Goal: Navigation & Orientation: Find specific page/section

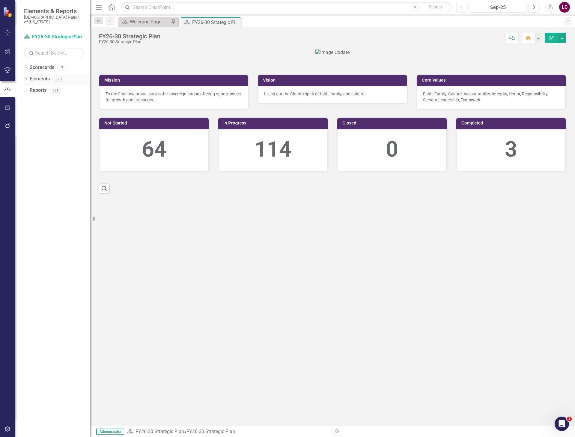
click at [26, 78] on icon "Dropdown" at bounding box center [26, 79] width 4 height 3
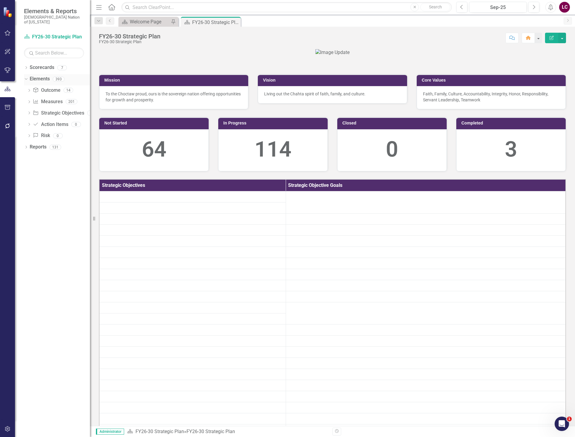
click at [41, 76] on link "Elements" at bounding box center [40, 79] width 20 height 7
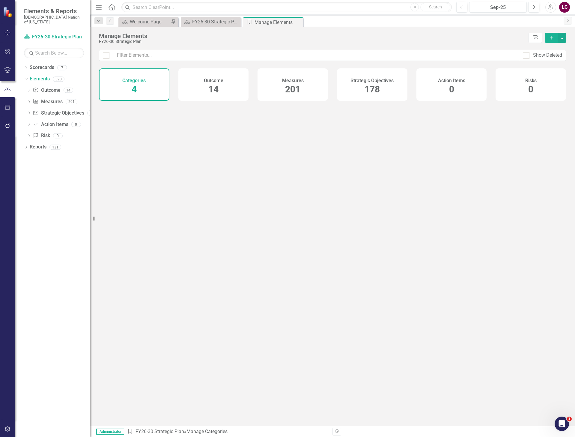
click at [377, 90] on span "178" at bounding box center [371, 89] width 15 height 10
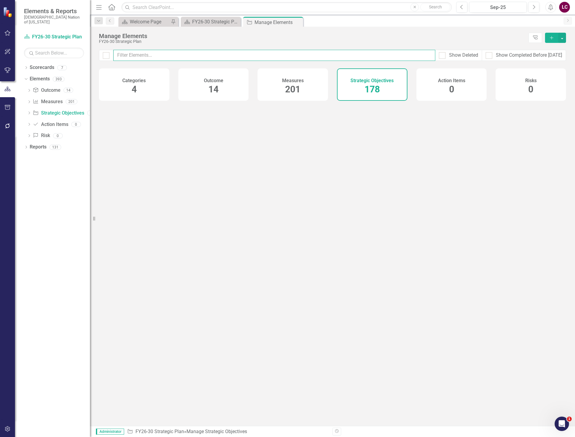
click at [319, 54] on input "text" at bounding box center [274, 55] width 322 height 11
type input "broad"
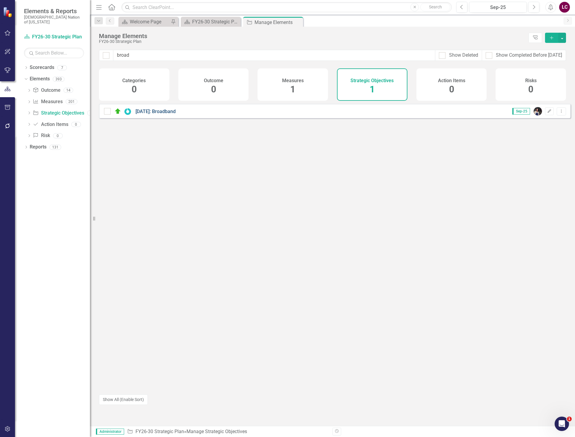
click at [148, 114] on link "[DATE]: Broadband" at bounding box center [155, 111] width 40 height 6
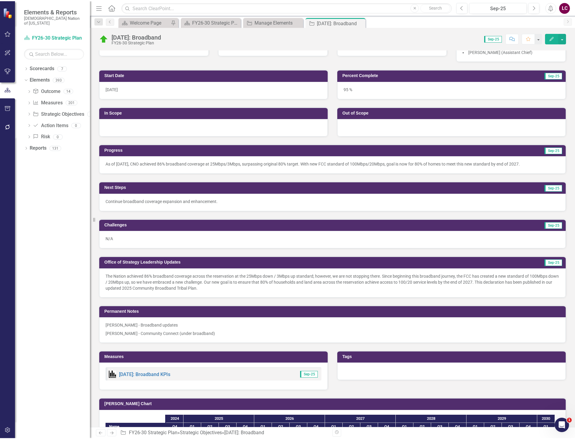
scroll to position [180, 0]
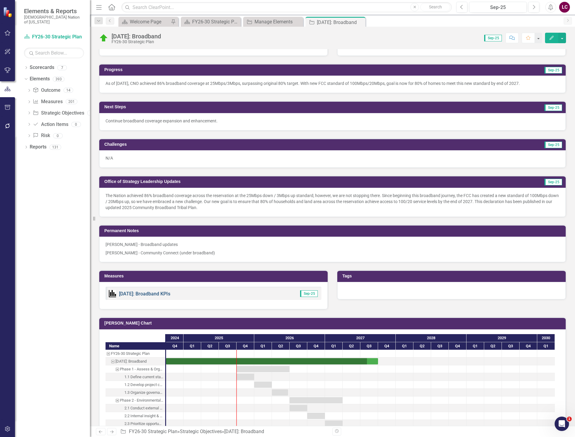
click at [151, 293] on link "[DATE]: Broadband KPIs" at bounding box center [144, 294] width 51 height 6
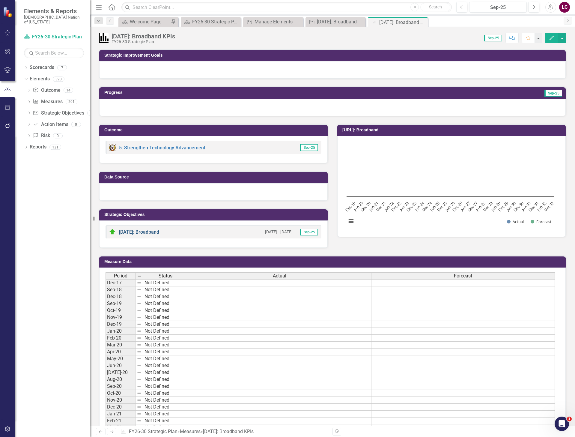
click at [142, 231] on link "[DATE]: Broadband" at bounding box center [139, 232] width 40 height 6
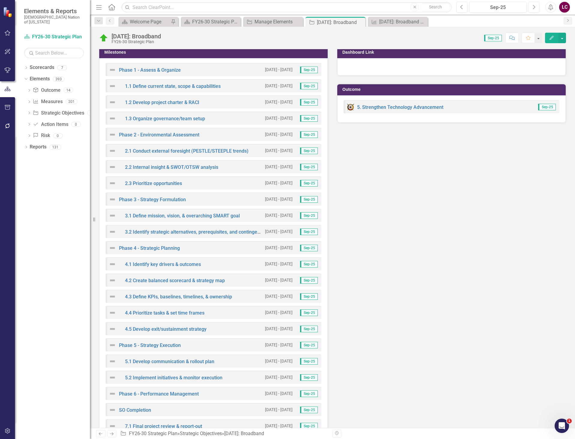
scroll to position [773, 0]
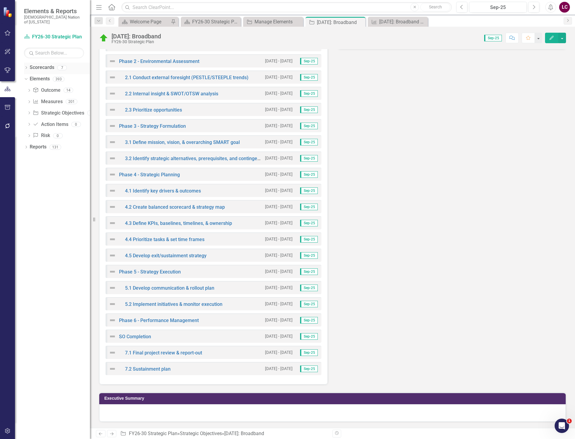
click at [25, 67] on icon "Dropdown" at bounding box center [26, 68] width 4 height 3
click at [52, 110] on link "Choctaw Nation Strategic Plan" at bounding box center [61, 113] width 57 height 7
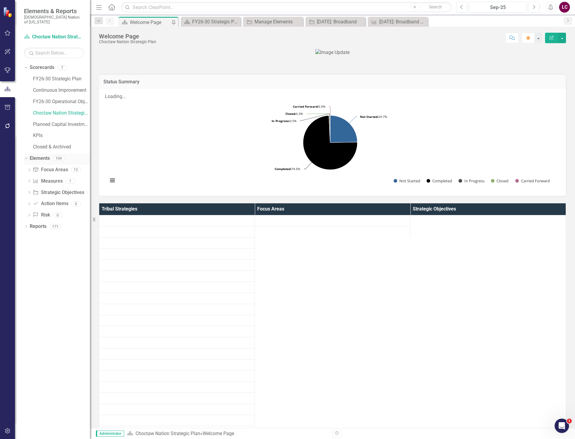
click at [44, 155] on link "Elements" at bounding box center [40, 158] width 20 height 7
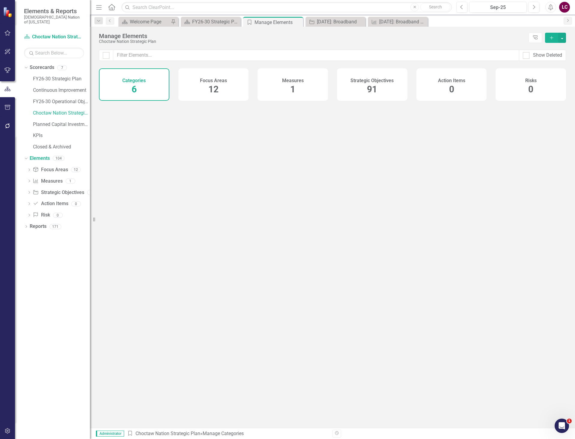
click at [370, 90] on span "91" at bounding box center [372, 89] width 10 height 10
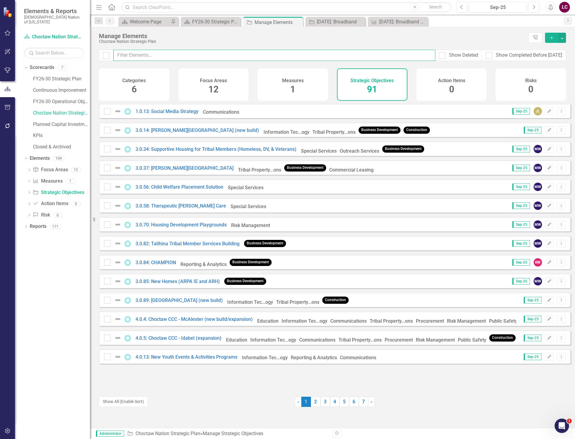
click at [316, 54] on input "text" at bounding box center [274, 55] width 322 height 11
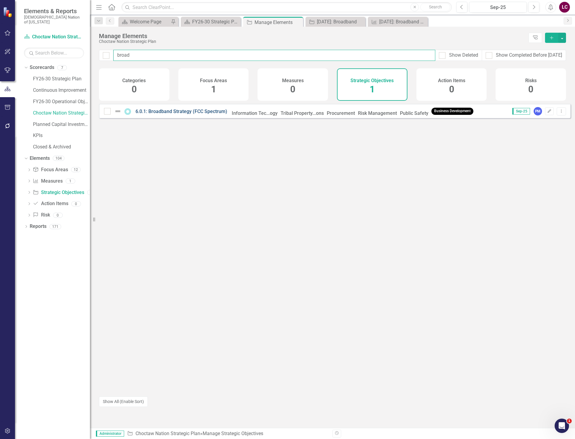
type input "broad"
click at [171, 114] on link "6.0.1: Broadband Strategy (FCC Spectrum)" at bounding box center [181, 111] width 92 height 6
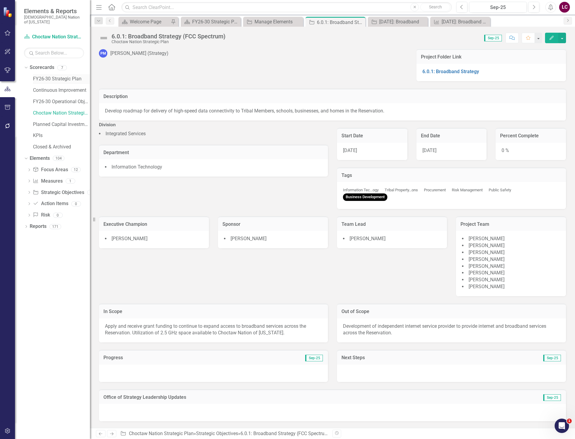
click at [48, 76] on link "FY26-30 Strategic Plan" at bounding box center [61, 79] width 57 height 7
